Goal: Task Accomplishment & Management: Use online tool/utility

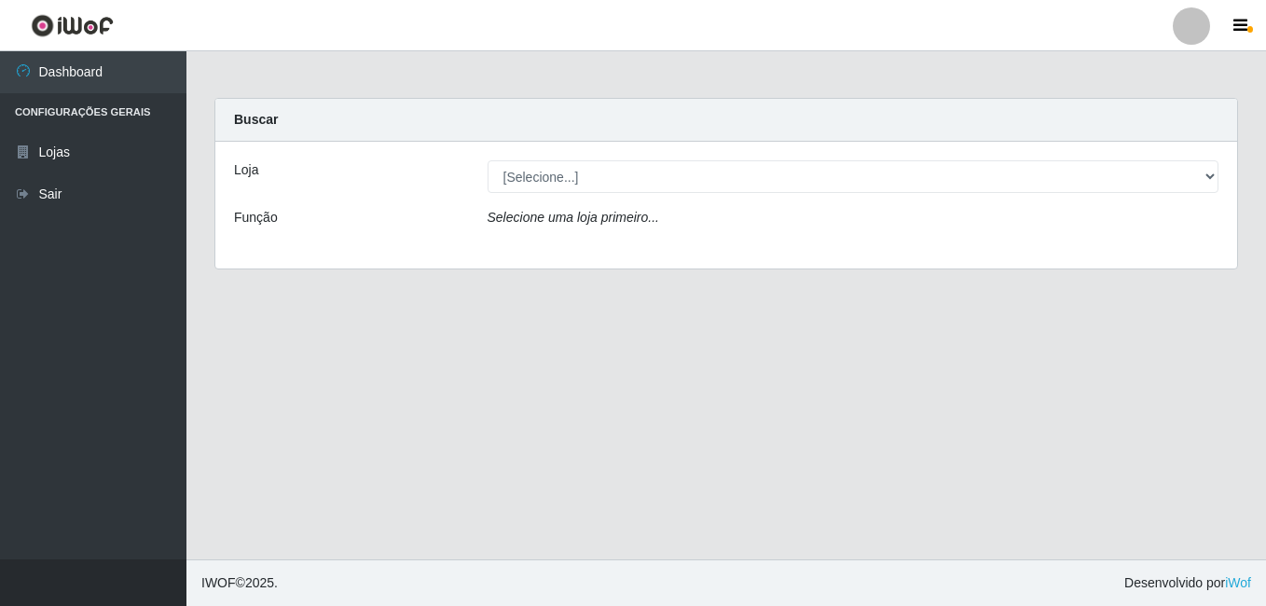
click at [1227, 185] on div "[Selecione...] Bemais Supermercados - B9 Bessa" at bounding box center [853, 176] width 760 height 33
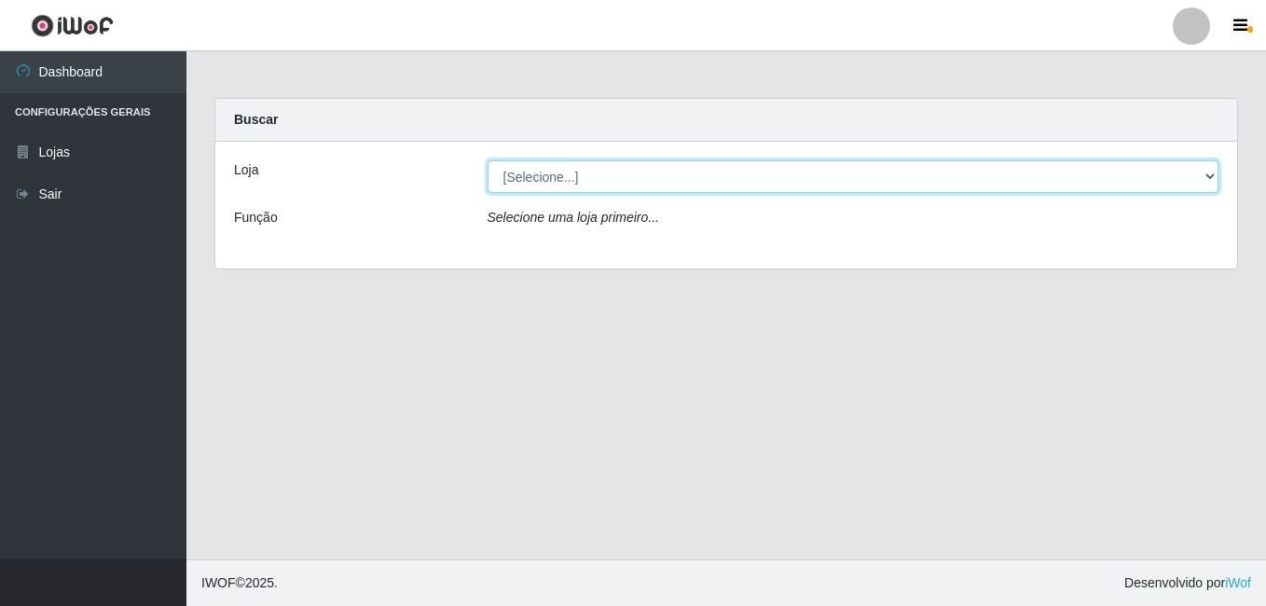
drag, startPoint x: 1212, startPoint y: 178, endPoint x: 1202, endPoint y: 183, distance: 10.4
click at [1212, 178] on select "[Selecione...] Bemais Supermercados - B9 Bessa" at bounding box center [853, 176] width 732 height 33
select select "410"
click at [487, 160] on select "[Selecione...] Bemais Supermercados - B9 Bessa" at bounding box center [853, 176] width 732 height 33
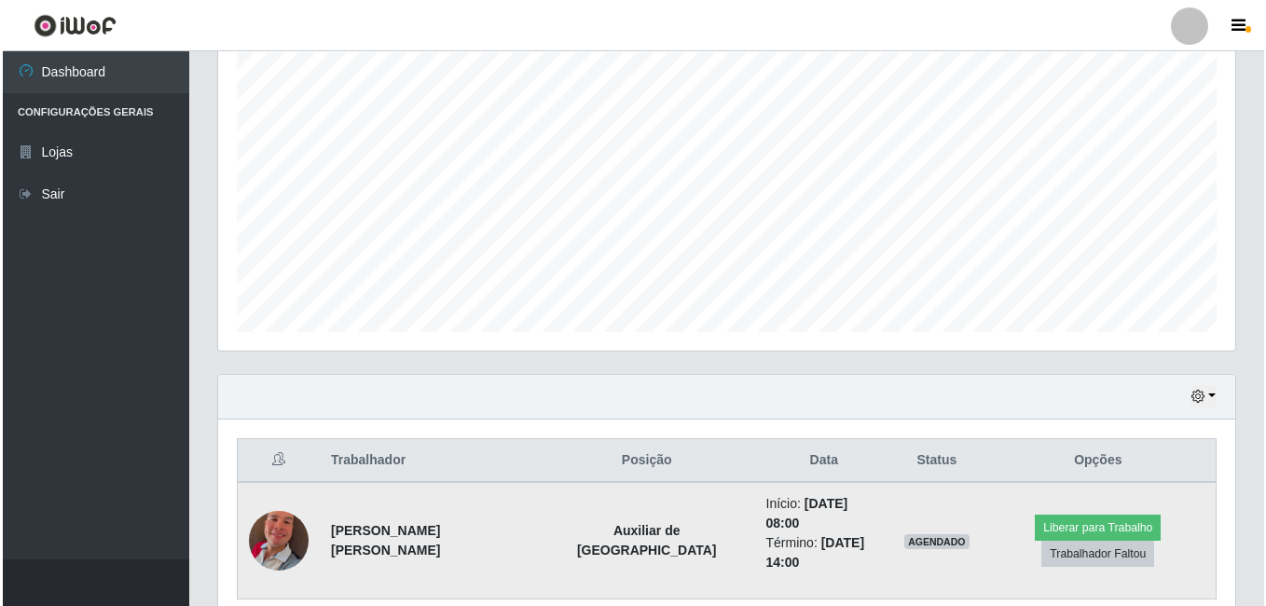
scroll to position [383, 0]
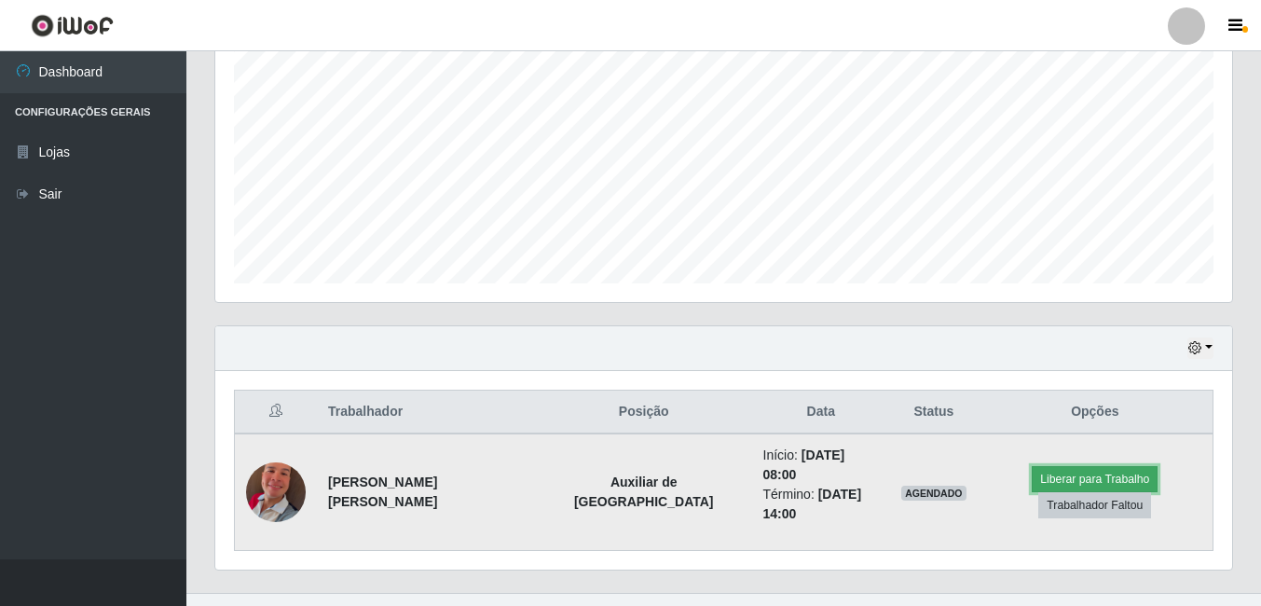
click at [1032, 468] on button "Liberar para Trabalho" at bounding box center [1095, 479] width 126 height 26
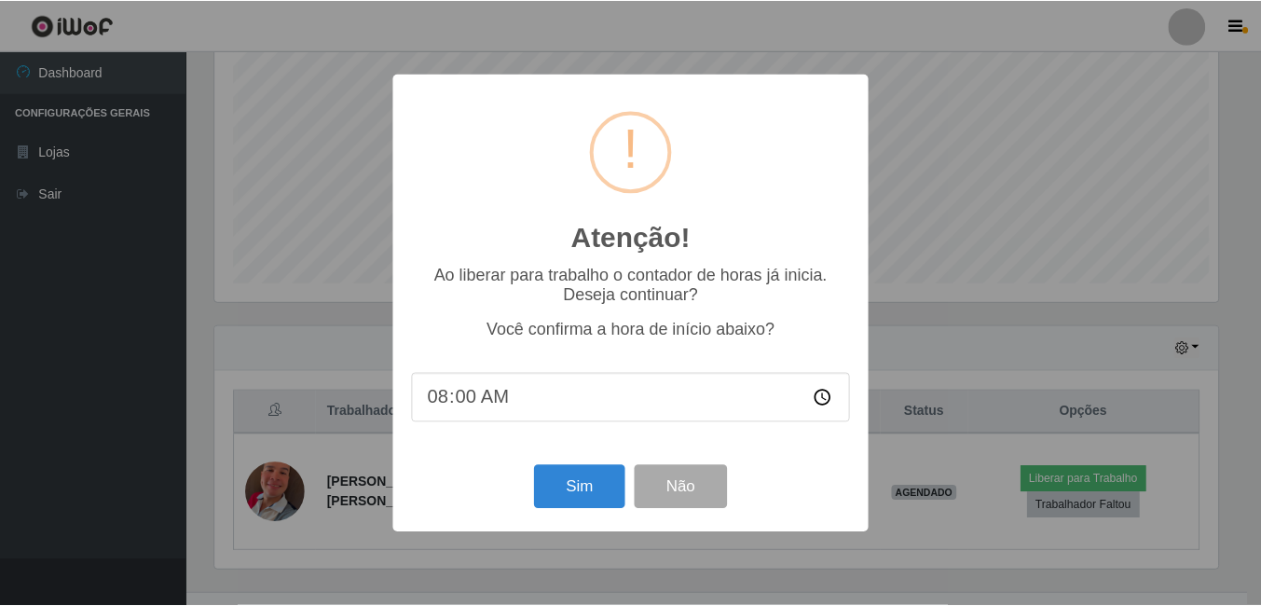
scroll to position [387, 1008]
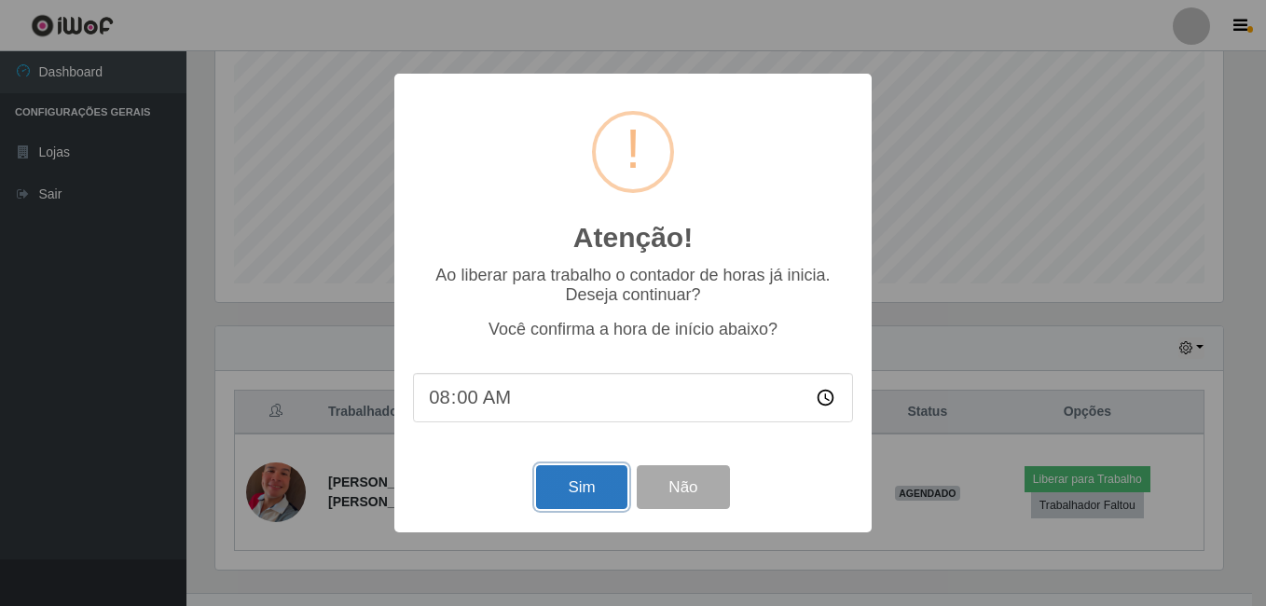
click at [575, 482] on button "Sim" at bounding box center [581, 487] width 90 height 44
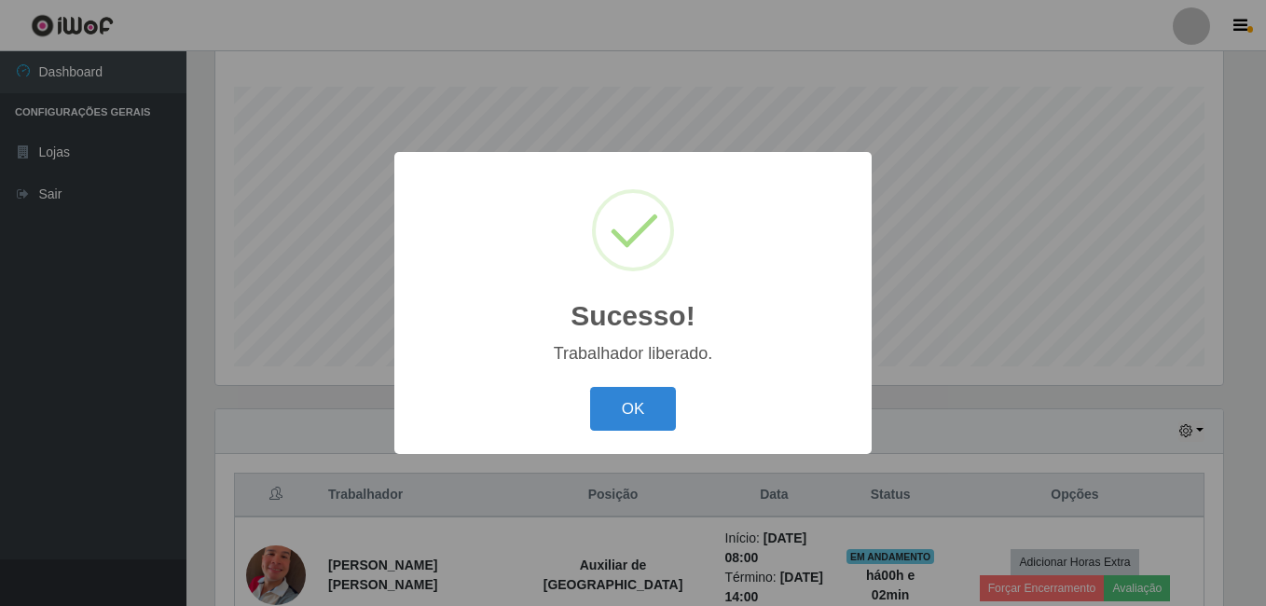
click at [590, 387] on button "OK" at bounding box center [633, 409] width 87 height 44
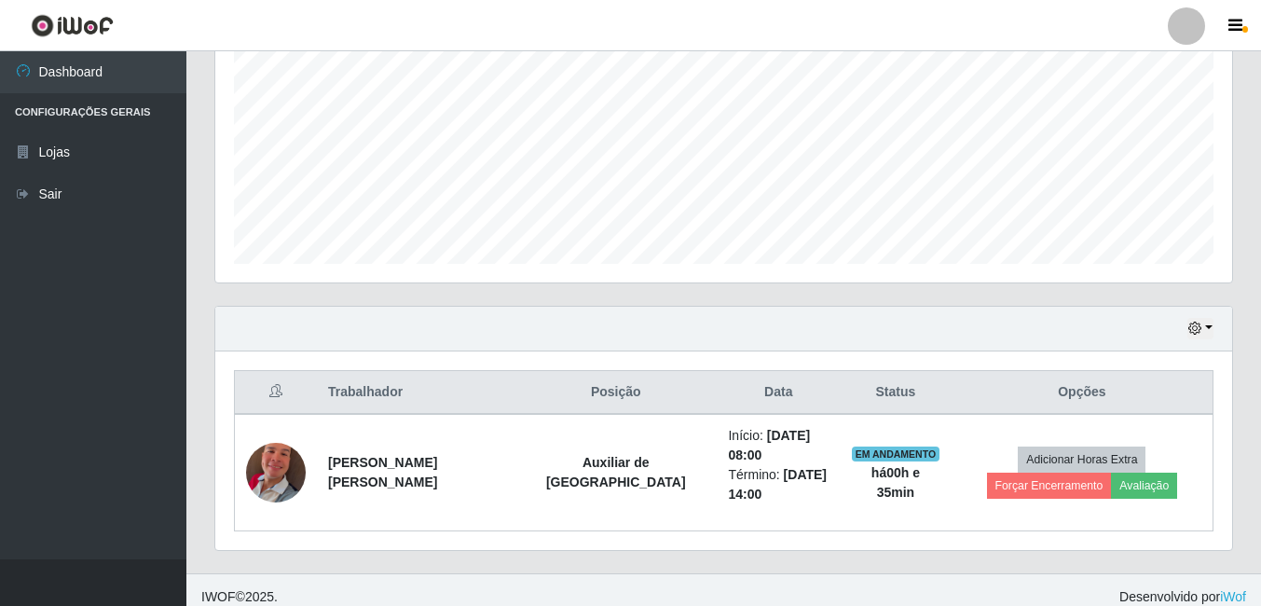
scroll to position [417, 0]
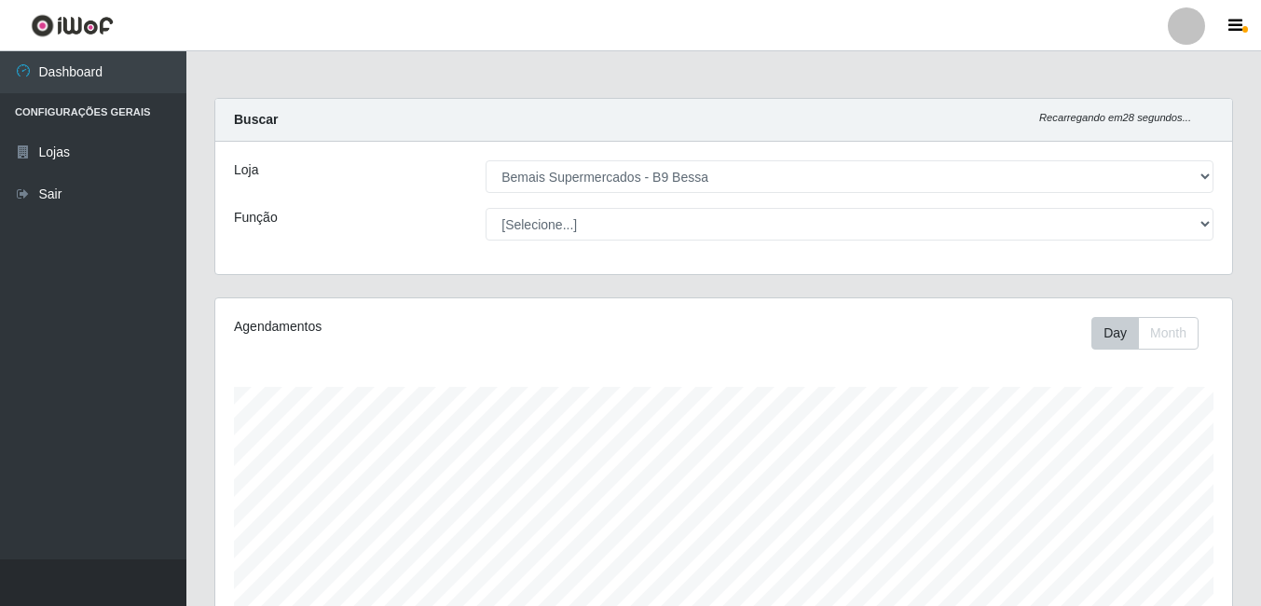
select select "410"
click at [486, 160] on select "[Selecione...] Bemais Supermercados - B9 Bessa" at bounding box center [850, 176] width 728 height 33
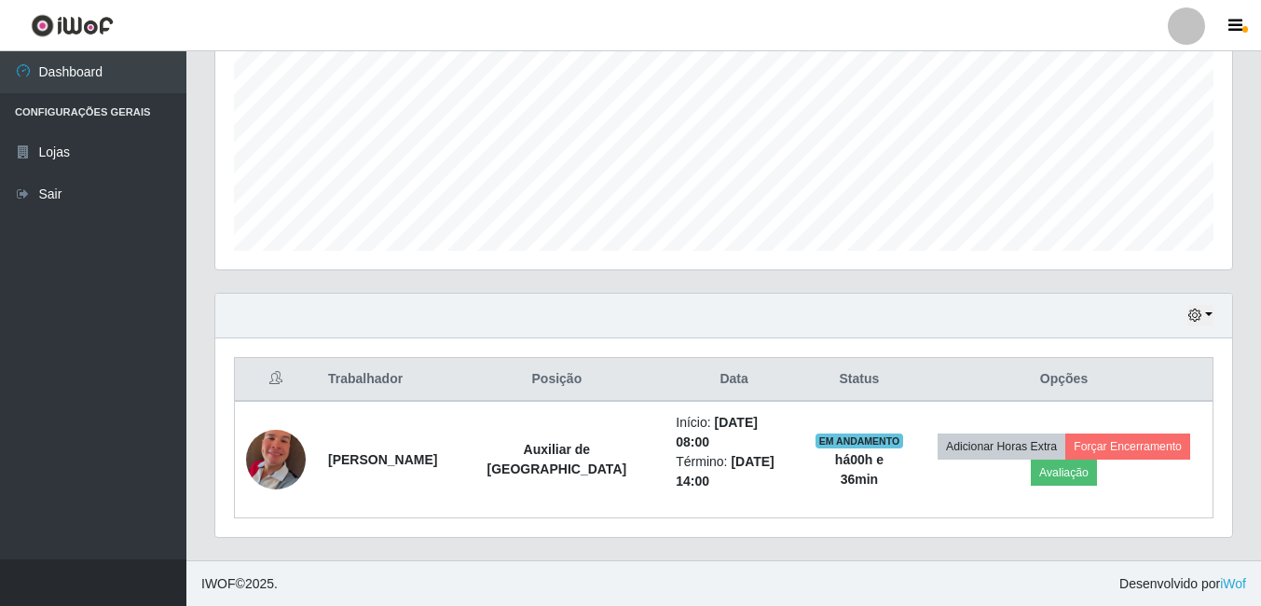
scroll to position [417, 0]
